Goal: Navigation & Orientation: Find specific page/section

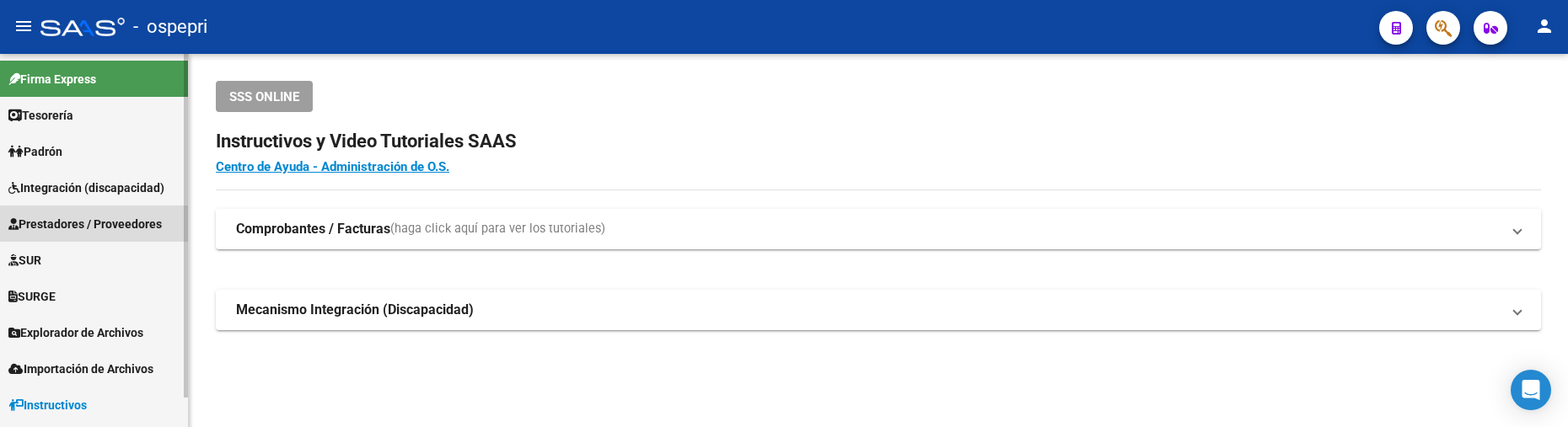
click at [122, 227] on span "Prestadores / Proveedores" at bounding box center [85, 224] width 153 height 19
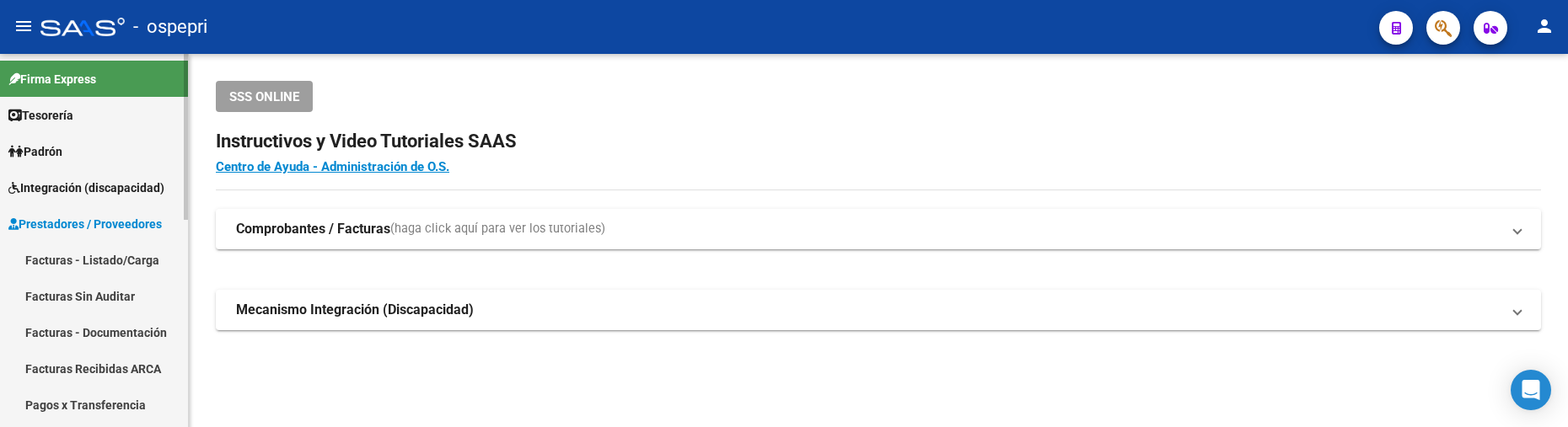
click at [128, 259] on link "Facturas - Listado/Carga" at bounding box center [93, 259] width 188 height 36
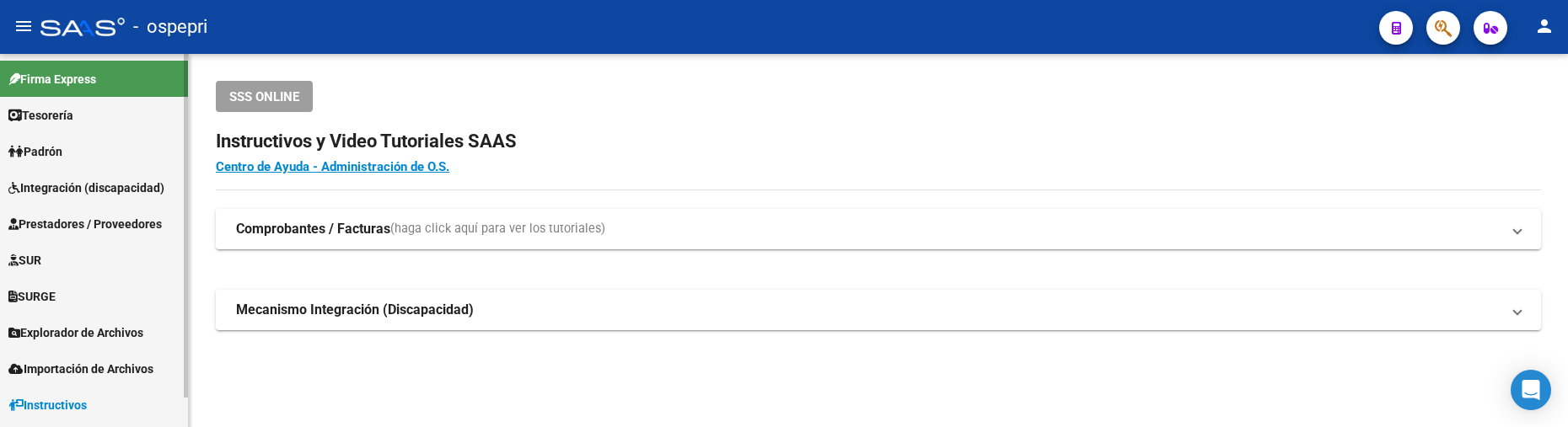
click at [125, 225] on span "Prestadores / Proveedores" at bounding box center [85, 224] width 153 height 19
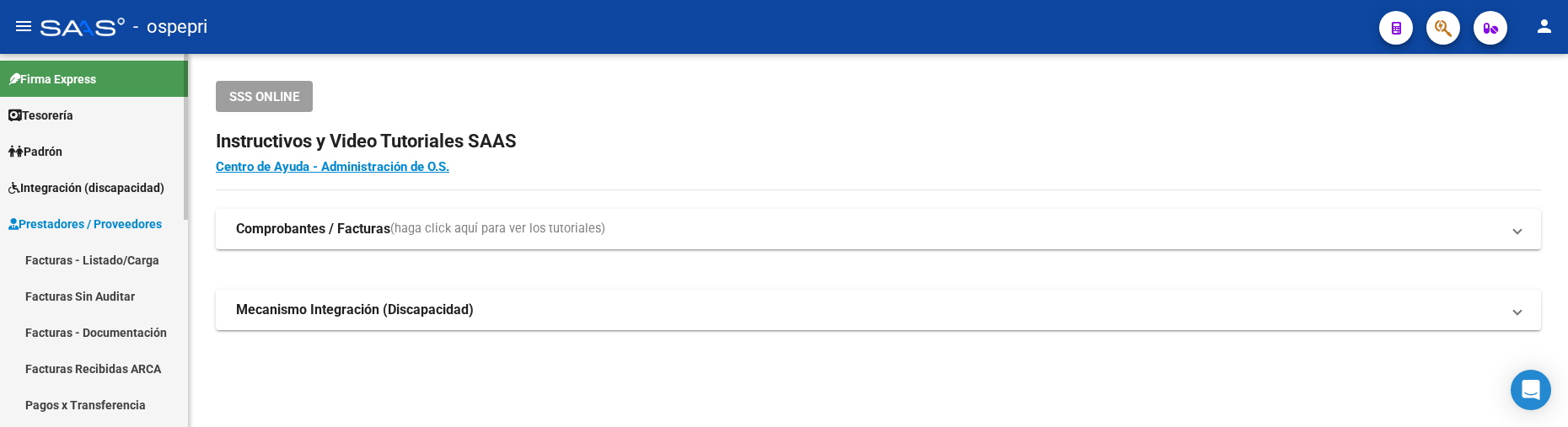
click at [138, 259] on link "Facturas - Listado/Carga" at bounding box center [93, 259] width 188 height 36
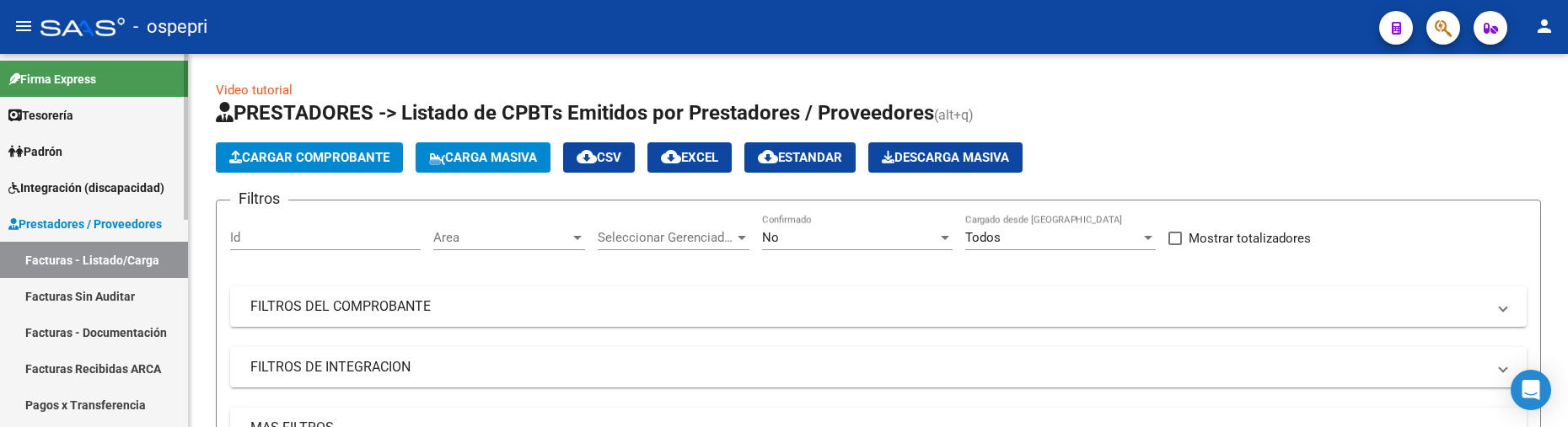
click at [138, 259] on link "Facturas - Listado/Carga" at bounding box center [93, 259] width 188 height 36
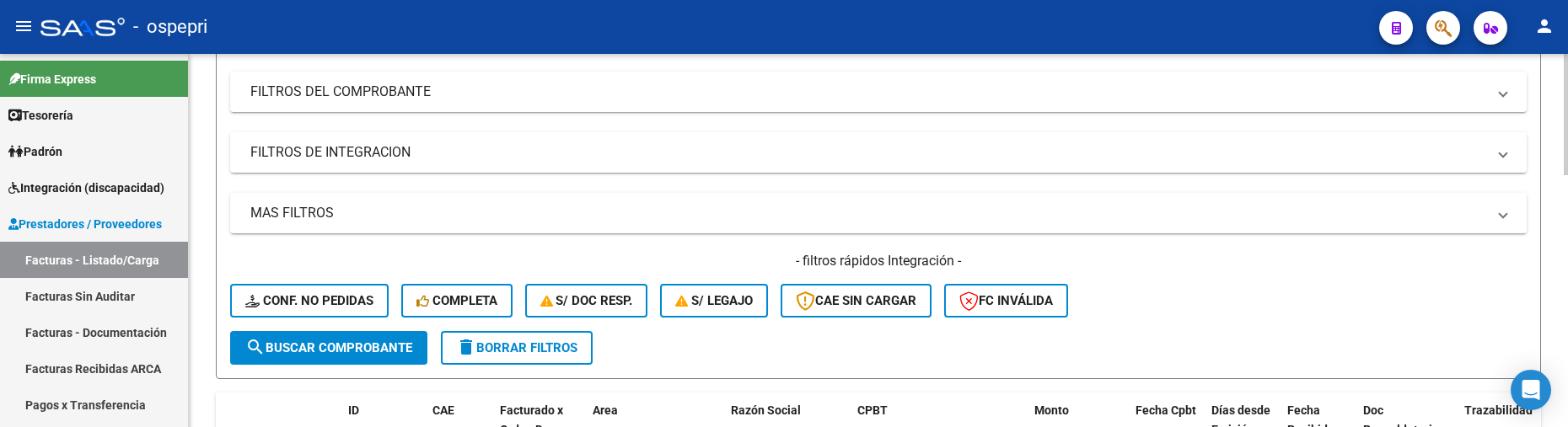
scroll to position [252, 0]
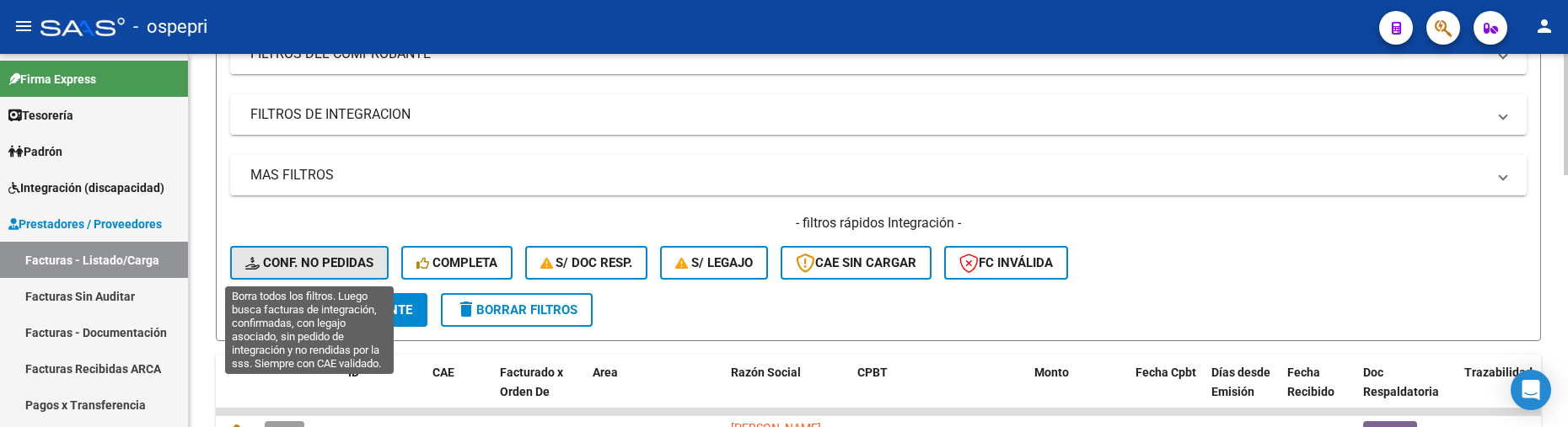
click at [337, 258] on span "Conf. no pedidas" at bounding box center [309, 262] width 128 height 15
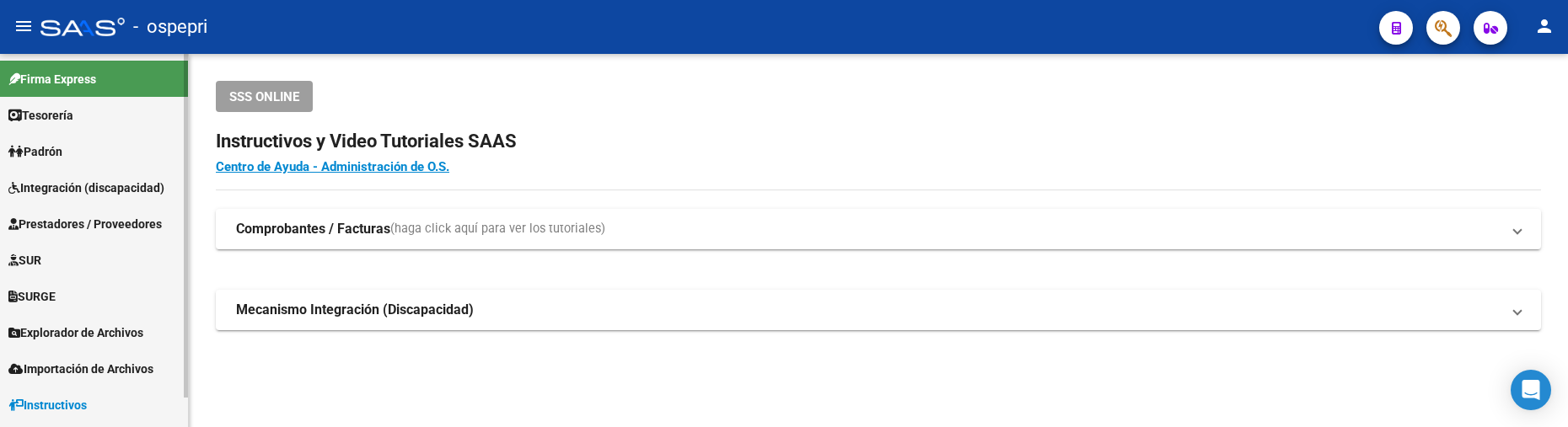
click at [87, 185] on span "Integración (discapacidad)" at bounding box center [86, 187] width 156 height 19
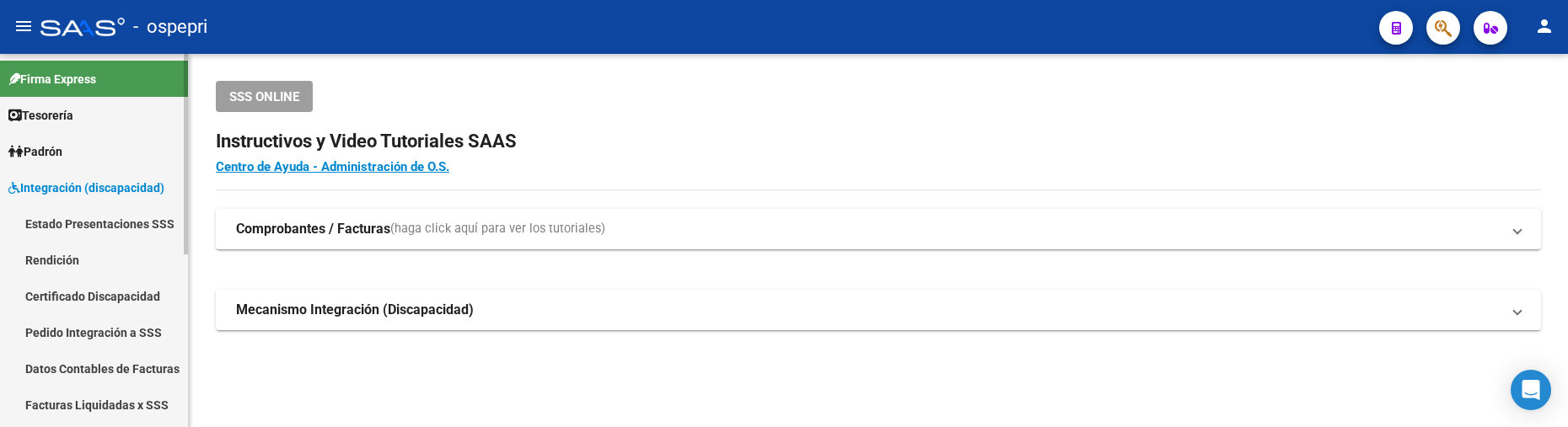
click at [88, 335] on link "Pedido Integración a SSS" at bounding box center [93, 332] width 188 height 36
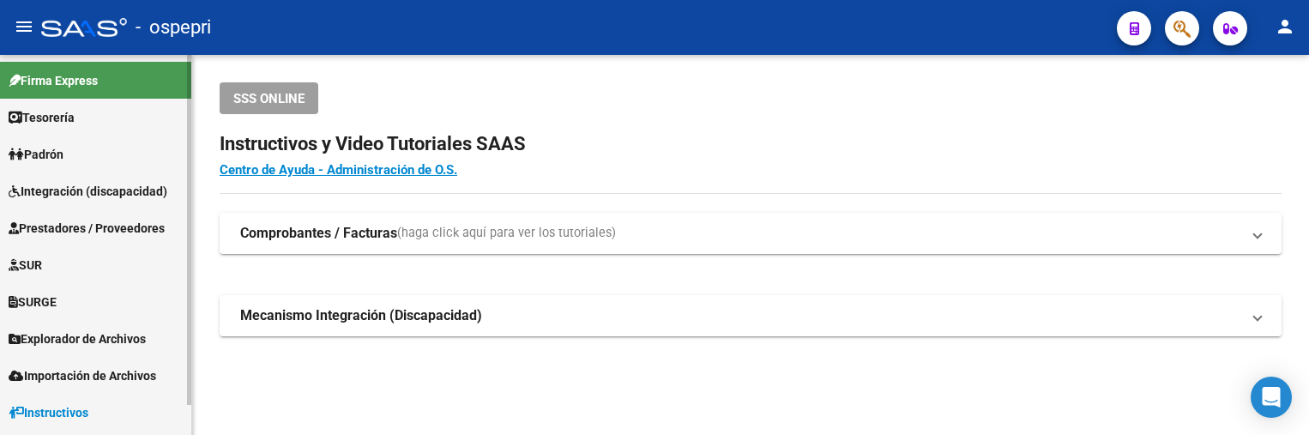
click at [125, 221] on span "Prestadores / Proveedores" at bounding box center [87, 228] width 156 height 19
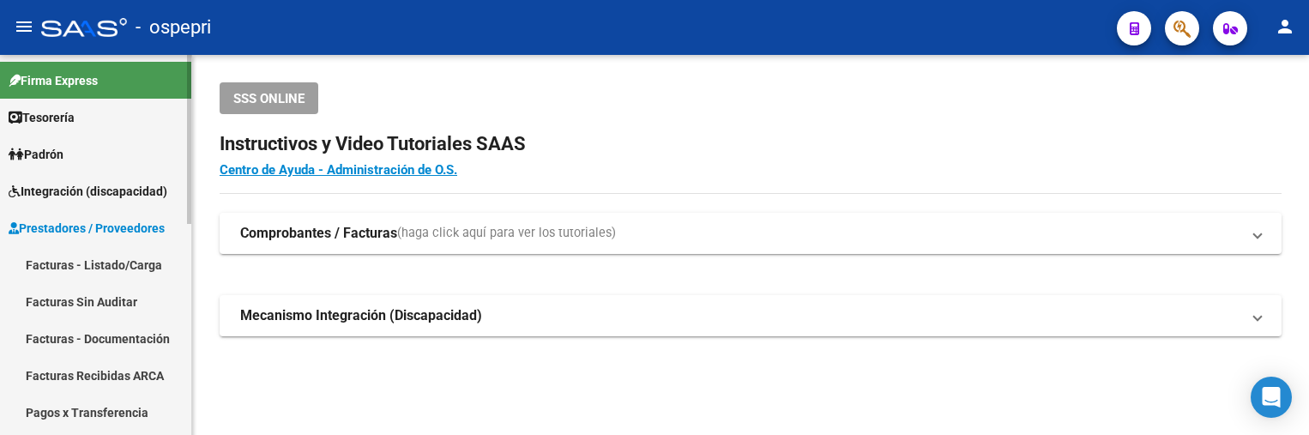
click at [108, 227] on span "Prestadores / Proveedores" at bounding box center [87, 228] width 156 height 19
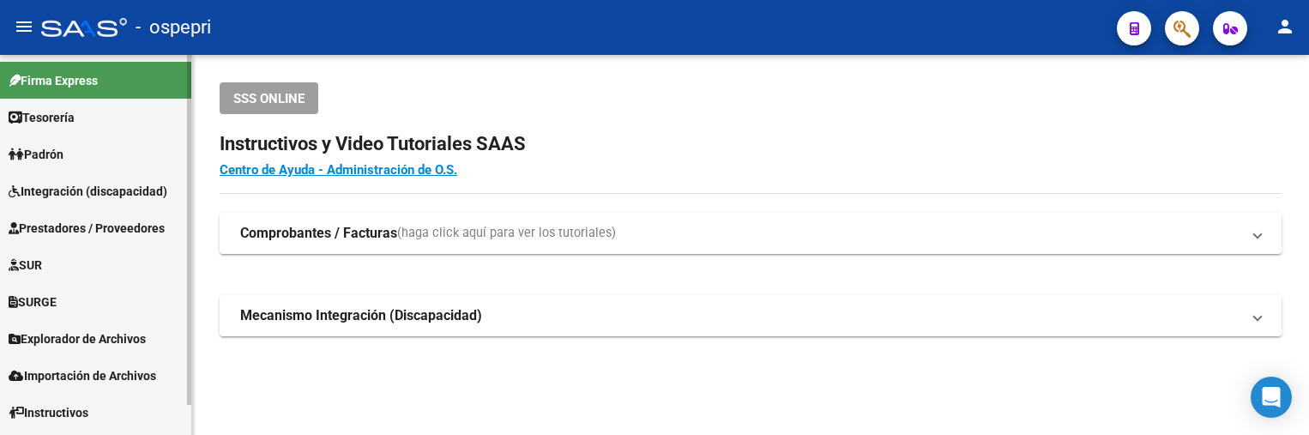
click at [78, 190] on span "Integración (discapacidad)" at bounding box center [88, 191] width 159 height 19
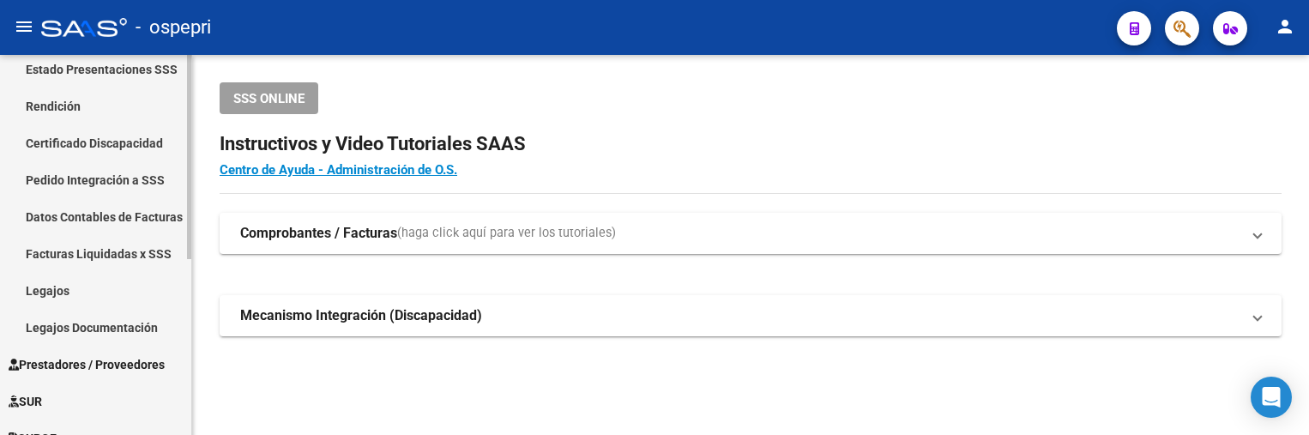
scroll to position [172, 0]
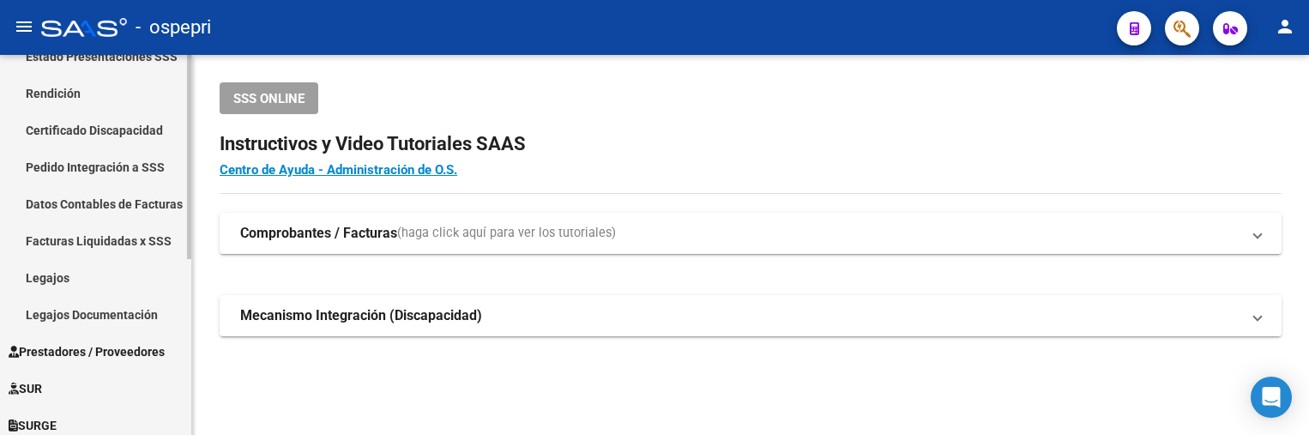
click at [49, 275] on link "Legajos" at bounding box center [95, 277] width 191 height 37
